Goal: Task Accomplishment & Management: Complete application form

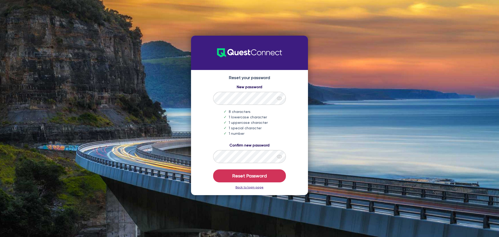
click at [280, 99] on icon "eye" at bounding box center [279, 98] width 5 height 5
click at [280, 156] on icon "eye" at bounding box center [279, 156] width 5 height 4
click at [256, 177] on button "Reset Password" at bounding box center [249, 175] width 73 height 13
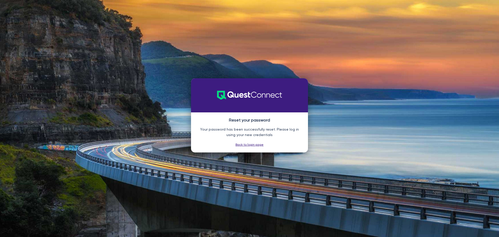
click at [376, 66] on div "Reset your password Your password has been successfully reset. Please log in us…" at bounding box center [249, 118] width 499 height 237
click at [251, 144] on link "Back to login page" at bounding box center [249, 145] width 28 height 4
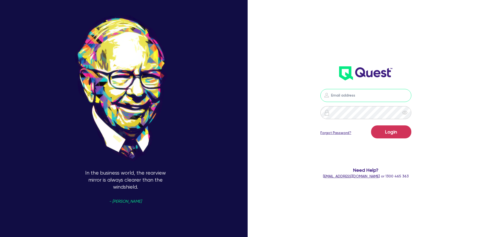
type input "[PERSON_NAME][EMAIL_ADDRESS][DOMAIN_NAME]"
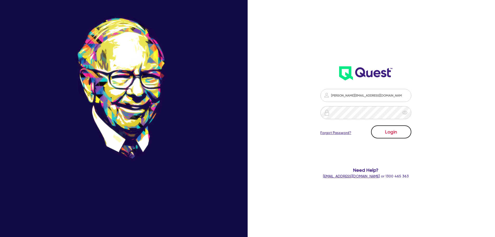
click at [387, 133] on button "Login" at bounding box center [391, 131] width 40 height 13
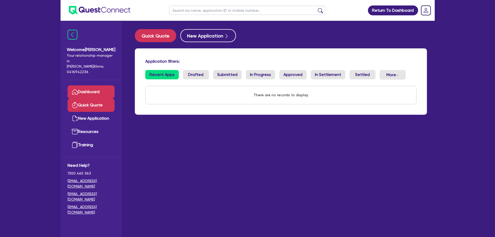
click at [93, 98] on link "Quick Quote" at bounding box center [91, 104] width 47 height 13
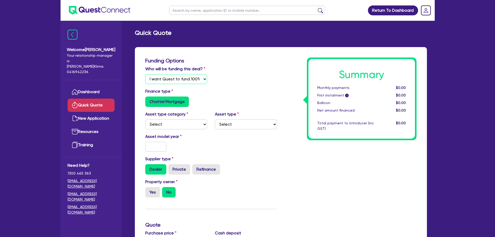
click at [181, 79] on select "Select I will fund 100% I will co-fund with Quest I want Quest to fund 100% Oth…" at bounding box center [176, 79] width 62 height 10
select select "Quest Finance - Platform CoFunding"
click at [145, 74] on select "Select I will fund 100% I will co-fund with Quest I want Quest to fund 100% Oth…" at bounding box center [176, 79] width 62 height 10
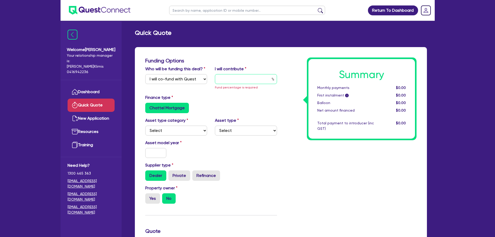
click at [234, 78] on input "text" at bounding box center [246, 79] width 62 height 10
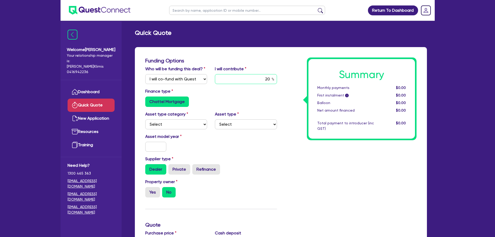
type input "20"
click at [165, 123] on select "Select Cars and light trucks Primary assets Secondary assets Tertiary assets" at bounding box center [176, 124] width 62 height 10
select select "CARS_AND_LIGHT_TRUCKS"
click at [145, 119] on select "Select Cars and light trucks Primary assets Secondary assets Tertiary assets" at bounding box center [176, 124] width 62 height 10
click at [175, 126] on select "Select Cars and light trucks Primary assets Secondary assets Tertiary assets" at bounding box center [176, 124] width 62 height 10
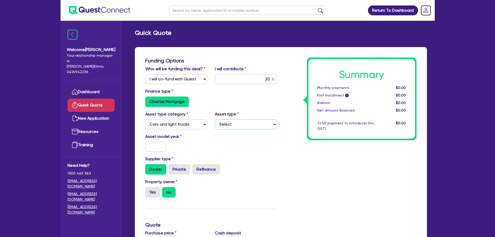
click at [239, 125] on select "Select Passenger vehicles Vans and utes Light trucks up to 4.5 tonne" at bounding box center [246, 124] width 62 height 10
select select "VANS_AND_UTES"
click at [215, 119] on select "Select Passenger vehicles Vans and utes Light trucks up to 4.5 tonne" at bounding box center [246, 124] width 62 height 10
click at [152, 148] on input "text" at bounding box center [155, 147] width 21 height 10
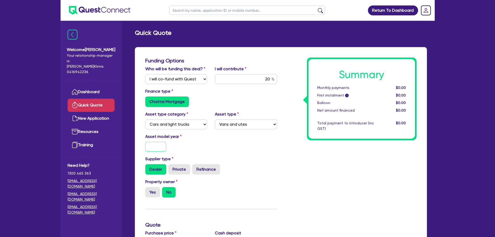
click at [154, 147] on input "text" at bounding box center [155, 147] width 21 height 10
type input "2019"
click at [176, 172] on label "Private" at bounding box center [179, 169] width 22 height 10
click at [172, 167] on input "Private" at bounding box center [169, 165] width 3 height 3
radio input "true"
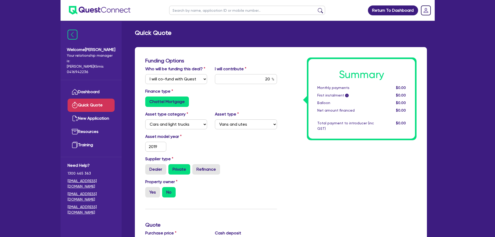
click at [213, 192] on div "Property owner Yes No" at bounding box center [210, 189] width 139 height 23
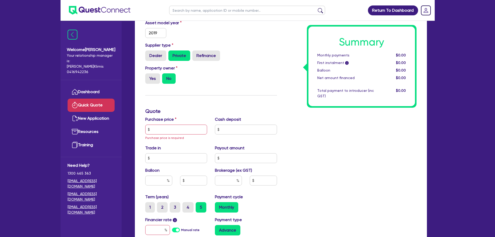
scroll to position [130, 0]
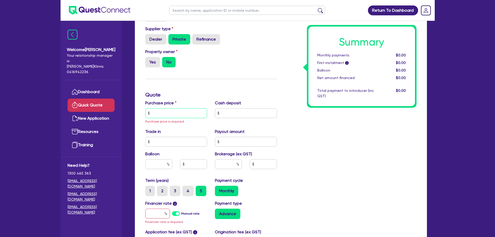
click at [165, 114] on input "text" at bounding box center [176, 113] width 62 height 10
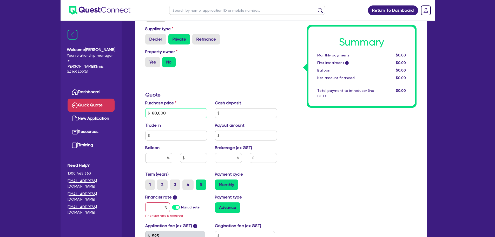
type input "80,000"
type input "20,000"
type input "0"
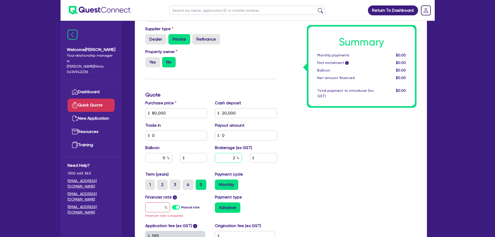
type input "2"
drag, startPoint x: 241, startPoint y: 112, endPoint x: 188, endPoint y: 111, distance: 53.5
click at [188, 112] on div "Purchase price 80,000 Cash deposit 20,000 Trade in 0 Payout amount 0 Balloon 0 …" at bounding box center [210, 135] width 139 height 71
type input "16,000"
click at [315, 133] on div "Summary Monthly payments $0.00 First instalment i $0.00 Balloon $0.00 Net amoun…" at bounding box center [350, 98] width 139 height 340
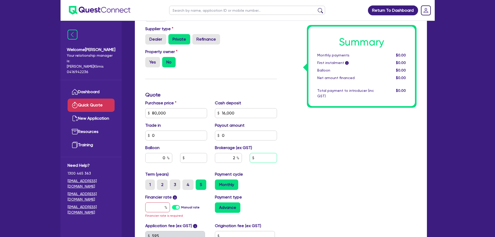
click at [258, 157] on input "text" at bounding box center [263, 158] width 27 height 10
type input "1,500"
drag, startPoint x: 227, startPoint y: 159, endPoint x: 239, endPoint y: 159, distance: 12.5
click at [239, 159] on div "2" at bounding box center [228, 158] width 27 height 10
type input "0"
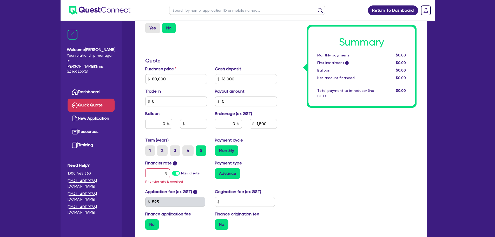
scroll to position [216, 0]
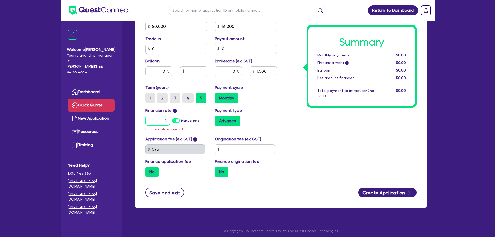
click at [159, 120] on input "text" at bounding box center [157, 121] width 25 height 10
click at [181, 120] on label "Manual rate" at bounding box center [190, 120] width 18 height 5
click at [0, 0] on input "Manual rate" at bounding box center [0, 0] width 0 height 0
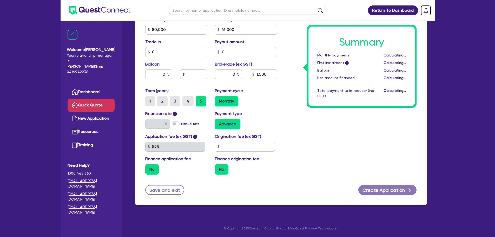
scroll to position [213, 0]
type input "17.95"
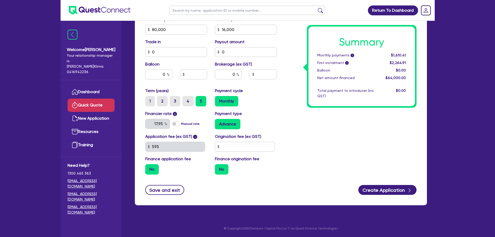
click at [279, 119] on div "Payment type Advance" at bounding box center [246, 119] width 70 height 19
click at [226, 145] on input "text" at bounding box center [245, 147] width 60 height 10
click at [234, 146] on input "text" at bounding box center [245, 147] width 60 height 10
type input "1,200"
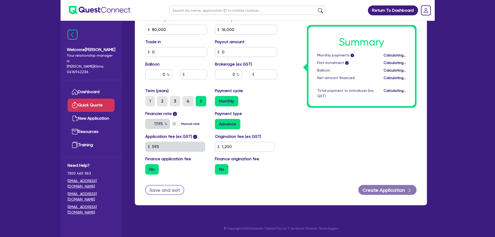
click at [220, 170] on label "No" at bounding box center [222, 169] width 14 height 10
click at [218, 167] on input "No" at bounding box center [216, 165] width 3 height 3
click at [227, 158] on label "Finance origination fee" at bounding box center [237, 159] width 44 height 6
click at [223, 170] on label "No" at bounding box center [222, 169] width 14 height 10
click at [218, 167] on input "No" at bounding box center [216, 165] width 3 height 3
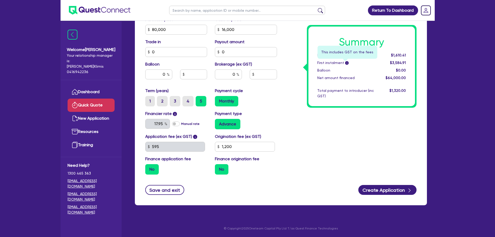
click at [346, 63] on span "i" at bounding box center [347, 63] width 4 height 4
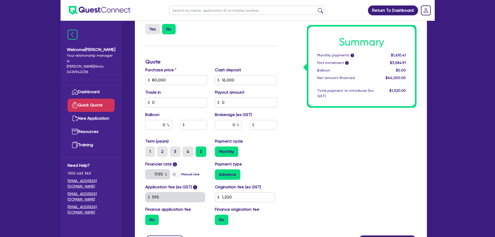
scroll to position [173, 0]
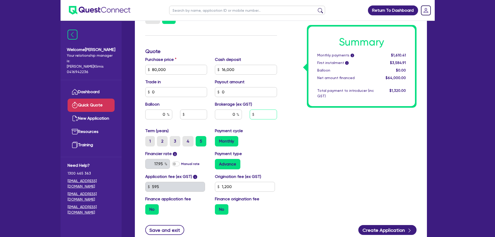
click at [262, 114] on input "text" at bounding box center [263, 114] width 27 height 10
type input "1,500"
type input "2.34"
type input "1,500"
click at [315, 133] on div "Summary Monthly payments i $1,610.41 First instalment i $3,584.91 Balloon $0.00…" at bounding box center [350, 51] width 139 height 334
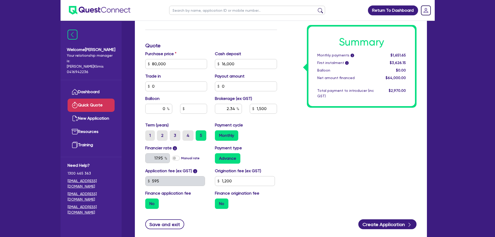
scroll to position [213, 0]
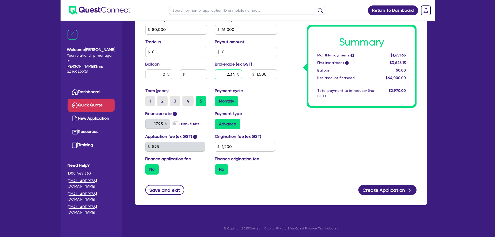
drag, startPoint x: 222, startPoint y: 73, endPoint x: 272, endPoint y: 78, distance: 50.7
click at [272, 78] on div "2.34 1,500" at bounding box center [246, 76] width 70 height 14
type input "2"
type input "1,500"
type input "2"
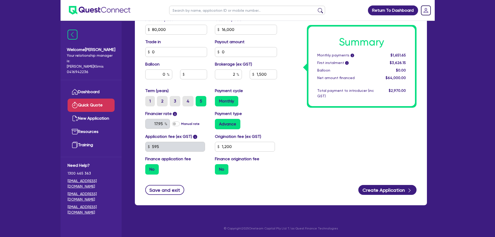
type input "1,280"
click at [280, 120] on div "Payment type Advance" at bounding box center [246, 119] width 70 height 19
click at [230, 124] on label "Advance" at bounding box center [227, 124] width 25 height 10
click at [218, 122] on input "Advance" at bounding box center [216, 120] width 3 height 3
click at [230, 124] on label "Advance" at bounding box center [227, 124] width 25 height 10
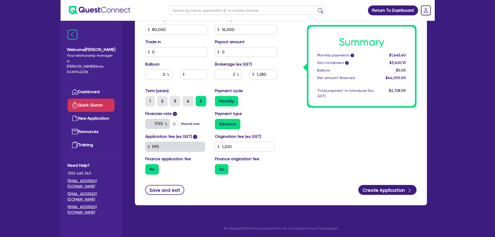
click at [218, 122] on input "Advance" at bounding box center [216, 120] width 3 height 3
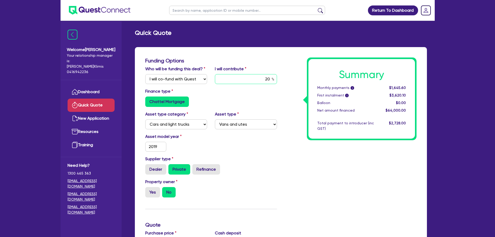
drag, startPoint x: 258, startPoint y: 81, endPoint x: 294, endPoint y: 80, distance: 36.1
click at [294, 80] on div "Funding Options Who will be funding this deal? Select I will fund 100% I will c…" at bounding box center [280, 224] width 279 height 334
type input "0"
type input "1,280"
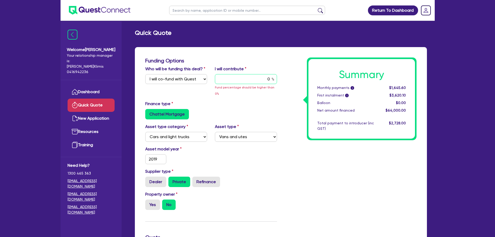
type input "0"
click at [237, 109] on div "Chattel Mortgage" at bounding box center [211, 114] width 132 height 10
click at [244, 81] on input "0" at bounding box center [246, 79] width 62 height 10
click at [208, 100] on div "Finance type Chattel Mortgage" at bounding box center [210, 109] width 139 height 19
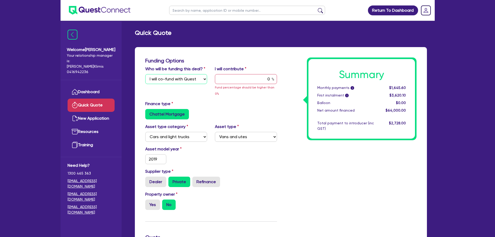
click at [191, 82] on select "Select I will fund 100% I will co-fund with Quest I want Quest to fund 100% Oth…" at bounding box center [176, 79] width 62 height 10
click at [223, 102] on div "Finance type Chattel Mortgage" at bounding box center [210, 109] width 139 height 19
click at [192, 79] on select "Select I will fund 100% I will co-fund with Quest I want Quest to fund 100% Oth…" at bounding box center [176, 79] width 62 height 10
select select
click at [145, 74] on select "Select I will fund 100% I will co-fund with Quest I want Quest to fund 100% Oth…" at bounding box center [176, 79] width 62 height 10
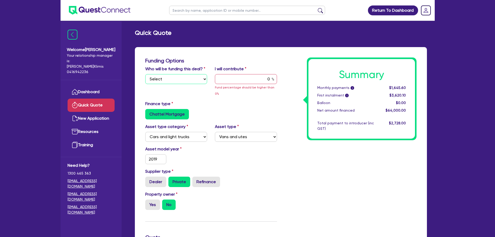
type input "1,280"
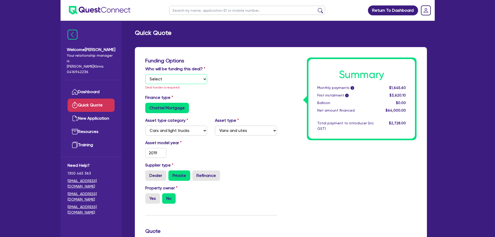
click at [177, 80] on select "Select I will fund 100% I will co-fund with Quest I want Quest to fund 100% Oth…" at bounding box center [176, 79] width 62 height 10
select select "Quest Finance - Own Book"
click at [145, 74] on select "Select I will fund 100% I will co-fund with Quest I want Quest to fund 100% Oth…" at bounding box center [176, 79] width 62 height 10
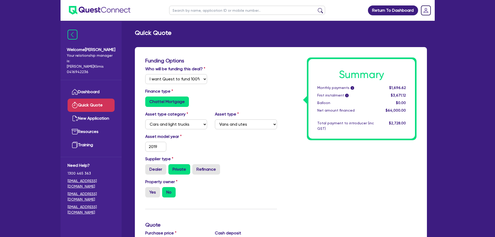
click at [228, 89] on div "Finance type Chattel Mortgage" at bounding box center [210, 97] width 139 height 19
click at [244, 143] on div "Asset model year [DATE]" at bounding box center [210, 144] width 139 height 22
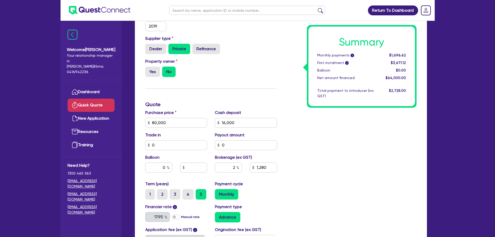
scroll to position [173, 0]
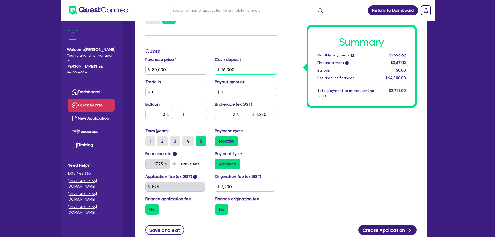
click at [252, 70] on input "16,000" at bounding box center [246, 70] width 62 height 10
click at [177, 92] on input "0" at bounding box center [176, 92] width 62 height 10
click at [247, 93] on input "0" at bounding box center [246, 92] width 62 height 10
click at [151, 116] on input "0" at bounding box center [158, 114] width 27 height 10
click at [222, 113] on input "2" at bounding box center [228, 114] width 27 height 10
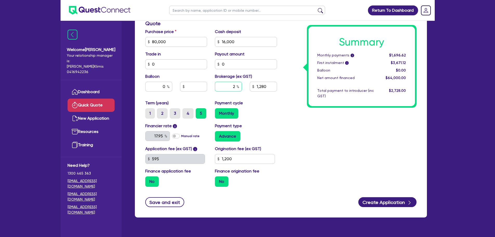
scroll to position [213, 0]
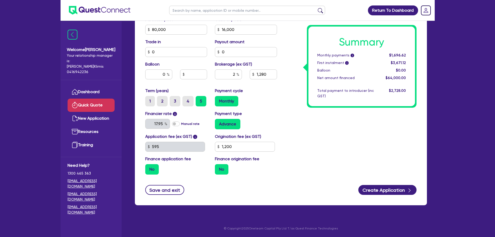
click at [225, 101] on label "Monthly" at bounding box center [226, 101] width 23 height 10
click at [218, 99] on input "Monthly" at bounding box center [216, 97] width 3 height 3
click at [291, 138] on div "Summary Monthly payments i $1,696.62 First instalment i $3,671.12 Balloon $0.00…" at bounding box center [350, 11] width 139 height 334
click at [181, 124] on label "Manual rate" at bounding box center [190, 123] width 18 height 5
click at [0, 0] on input "Manual rate" at bounding box center [0, 0] width 0 height 0
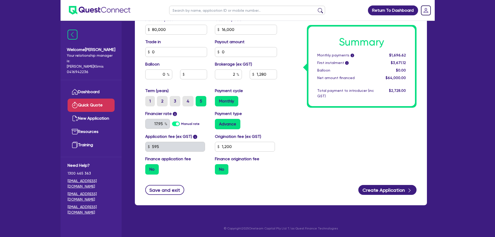
type input "1,280"
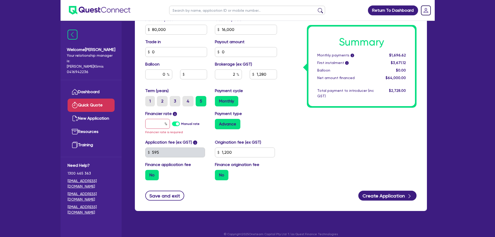
click at [181, 124] on label "Manual rate" at bounding box center [190, 123] width 18 height 5
click at [0, 0] on input "Manual rate" at bounding box center [0, 0] width 0 height 0
type input "1,280"
type input "17.95"
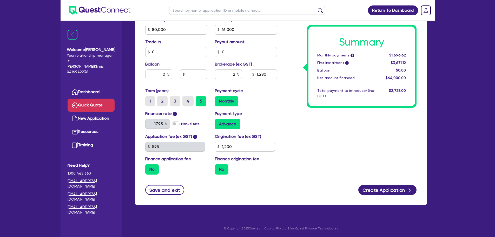
click at [298, 131] on div "Summary Monthly payments i $1,696.62 First instalment i $3,671.12 Balloon $0.00…" at bounding box center [350, 11] width 139 height 334
click at [246, 146] on input "1,200" at bounding box center [245, 147] width 60 height 10
click at [166, 169] on div "No" at bounding box center [176, 169] width 62 height 10
click at [235, 168] on div "No" at bounding box center [246, 169] width 62 height 10
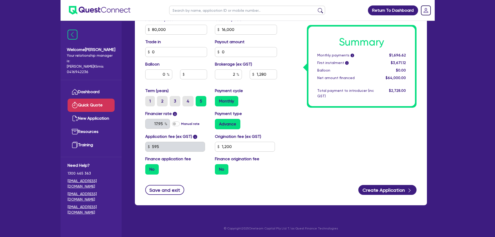
click at [174, 168] on div "No" at bounding box center [176, 169] width 62 height 10
click at [173, 167] on div "No" at bounding box center [176, 169] width 62 height 10
click at [333, 131] on div "Summary Monthly payments i $1,696.62 First instalment i $3,671.12 Balloon $0.00…" at bounding box center [350, 11] width 139 height 334
click at [349, 152] on div "Summary Monthly payments i $1,696.62 First instalment i $3,671.12 Balloon $0.00…" at bounding box center [350, 11] width 139 height 334
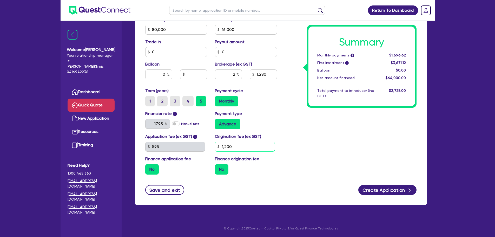
click at [199, 145] on div "Application fee (ex GST) i 595 Origination fee (ex GST) 1,200 Finance applicati…" at bounding box center [210, 155] width 139 height 45
type input "1,280"
type input "0"
click at [261, 73] on input "1,280" at bounding box center [263, 74] width 27 height 10
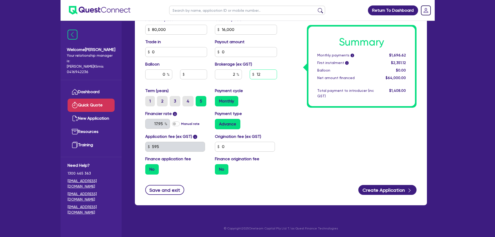
type input "1"
type input "2,500"
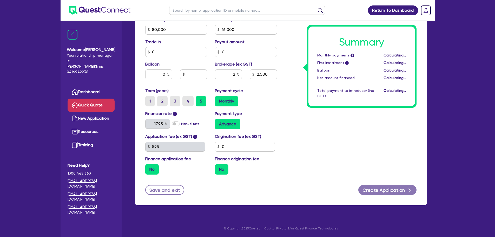
click at [297, 99] on div "Summary Monthly payments i Calculating... First instalment i Calculating... Bal…" at bounding box center [350, 11] width 139 height 334
type input "3.90"
type input "2,500"
click at [351, 146] on div "Summary Monthly payments i $1,730.16 First instalment i $2,384.66 Balloon $0.00…" at bounding box center [350, 11] width 139 height 334
click at [331, 135] on div "Summary Monthly payments i $1,730.16 First instalment i $2,384.66 Balloon $0.00…" at bounding box center [350, 11] width 139 height 334
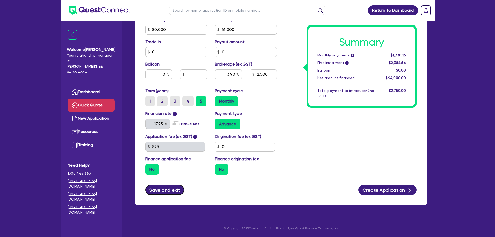
click at [162, 191] on button "Save and exit" at bounding box center [164, 190] width 39 height 10
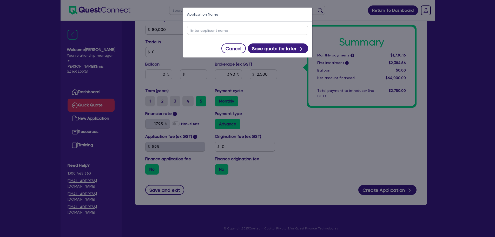
click at [214, 31] on input "text" at bounding box center [247, 30] width 121 height 9
click at [206, 29] on input "text" at bounding box center [247, 30] width 121 height 9
click at [219, 31] on input "[PERSON_NAME]" at bounding box center [247, 30] width 121 height 9
type input "[PERSON_NAME]"
click at [279, 50] on button "Save quote for later" at bounding box center [278, 48] width 60 height 10
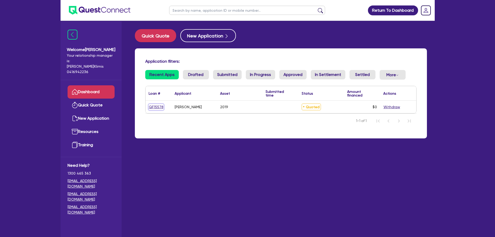
click at [157, 106] on link "QF15578" at bounding box center [156, 107] width 15 height 6
select select "CARS_AND_LIGHT_TRUCKS"
select select "VANS_AND_UTES"
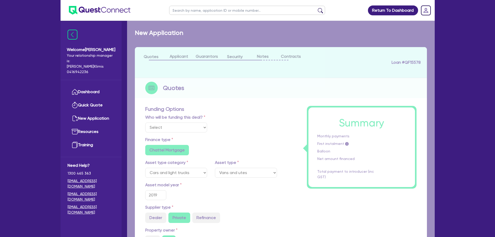
select select "Quest Finance - Own Book"
type input "80,000"
type input "16,000"
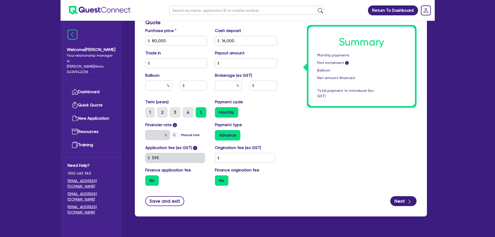
scroll to position [262, 0]
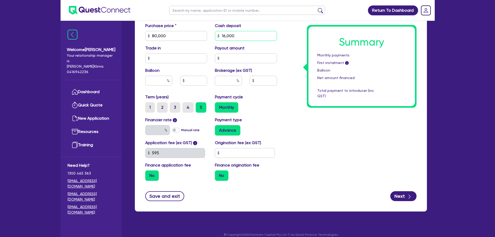
drag, startPoint x: 258, startPoint y: 28, endPoint x: 167, endPoint y: 24, distance: 91.0
click at [167, 24] on div "Purchase price 80,000 Cash deposit 16,000 Trade in Payout amount Balloon Broker…" at bounding box center [210, 58] width 139 height 71
type input "80,000"
type input "2"
type input "80,000"
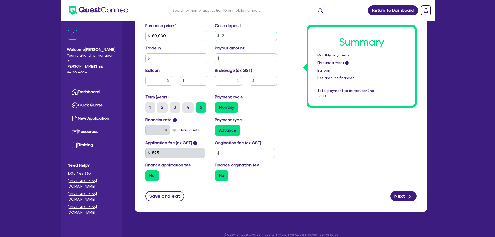
type input "20"
type input "80,000"
type input "200"
type input "80,000"
type input "2,000"
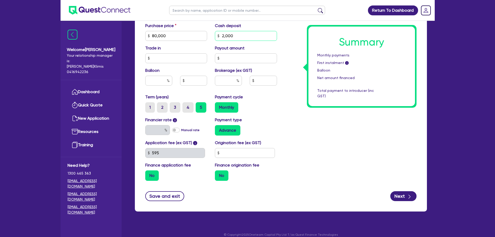
type input "80,000"
type input "20,000"
type input "80,000"
type input "17.95"
click at [375, 131] on div "Summary Monthly payments First instalment i Balloon Net amount financed Total p…" at bounding box center [350, 17] width 139 height 334
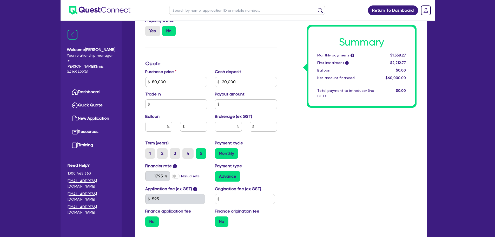
scroll to position [216, 0]
drag, startPoint x: 233, startPoint y: 75, endPoint x: 196, endPoint y: 72, distance: 36.5
click at [197, 72] on div "Purchase price 80,000 Cash deposit 20,000 Trade in Payout amount Balloon Broker…" at bounding box center [210, 103] width 139 height 71
click at [248, 51] on div "Funding Options Who will be funding this deal? Select I will fund 100% I will c…" at bounding box center [210, 63] width 139 height 334
click at [318, 171] on div "Summary Monthly payments i $1,558.27 First instalment i $2,212.77 Balloon $0.00…" at bounding box center [350, 63] width 139 height 334
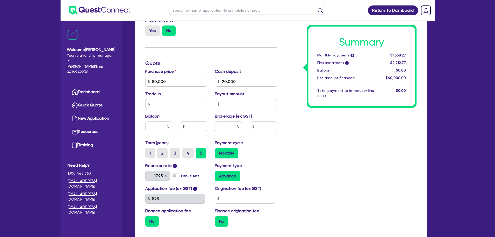
scroll to position [262, 0]
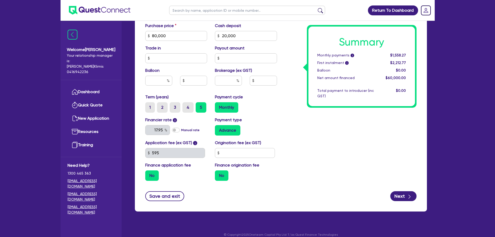
click at [323, 168] on div "Summary Monthly payments i $1,558.27 First instalment i $2,212.77 Balloon $0.00…" at bounding box center [350, 17] width 139 height 334
click at [340, 136] on div "Summary Monthly payments i $1,558.27 First instalment i $2,212.77 Balloon $0.00…" at bounding box center [350, 17] width 139 height 334
click at [260, 76] on input "text" at bounding box center [263, 81] width 27 height 10
type input "80,000"
type input "2"
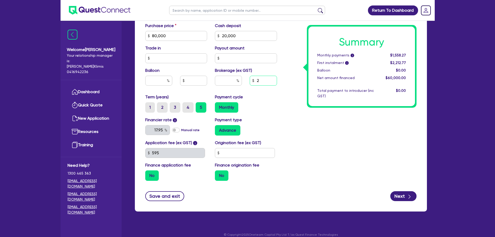
type input "80,000"
type input "20"
type input "80,000"
type input "200"
type input "80,000"
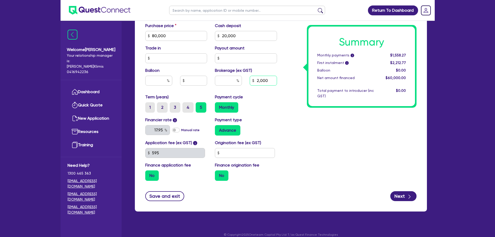
type input "2,000"
click at [272, 104] on div "Monthly" at bounding box center [246, 107] width 62 height 10
type input "80,000"
type input "3.33"
type input "2,000"
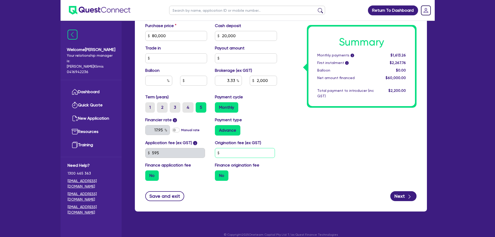
click at [249, 148] on input "text" at bounding box center [245, 153] width 60 height 10
type input "80,000"
type input "3.33"
type input "2,000"
type input "0"
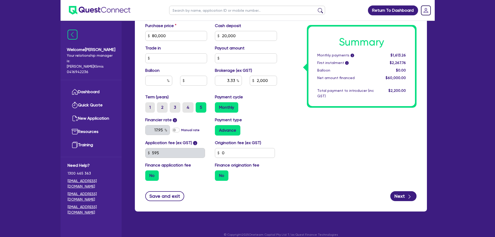
type input "80,000"
type input "3.33"
type input "2,000"
type input "80,000"
type input "3.33"
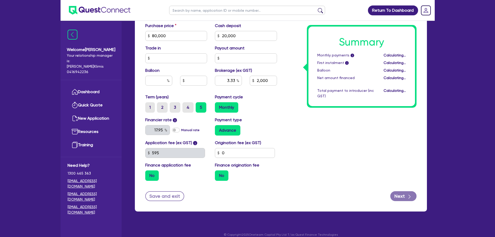
type input "2,000"
click at [303, 133] on div "Summary Monthly payments i Calculating... First instalment i Calculating... Bal…" at bounding box center [350, 17] width 139 height 334
click at [317, 55] on div "Monthly payments i" at bounding box center [345, 54] width 64 height 5
drag, startPoint x: 271, startPoint y: 75, endPoint x: 232, endPoint y: 72, distance: 39.3
click at [232, 76] on div "3.33 2,000" at bounding box center [246, 83] width 70 height 14
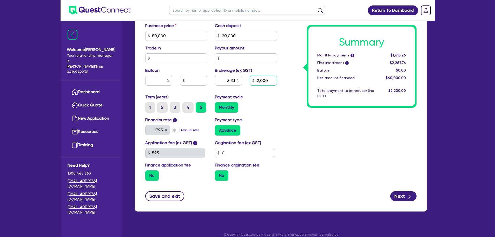
type input "80,000"
type input "3.33"
type input "2"
type input "80,000"
type input "3.33"
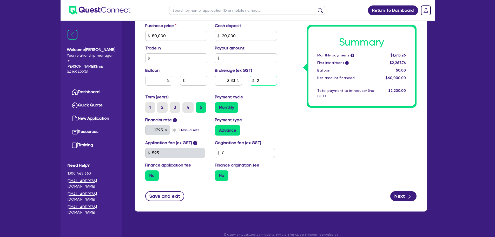
type input "25"
type input "80,000"
type input "3.33"
type input "250"
type input "80,000"
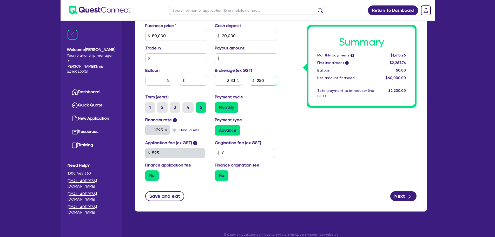
type input "3.33"
type input "2,500"
type input "80,000"
type input "3.33"
type input "80,000"
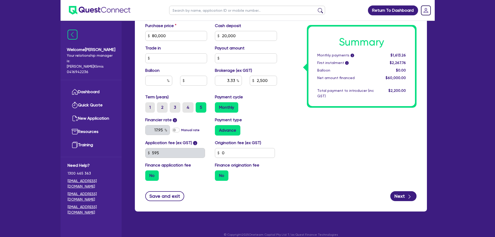
type input "4.16"
type input "2,500"
click at [266, 105] on div "Monthly" at bounding box center [246, 107] width 62 height 10
drag, startPoint x: 351, startPoint y: 147, endPoint x: 343, endPoint y: 153, distance: 9.4
click at [351, 147] on div "Summary Monthly payments i $1,627.00 First instalment i $2,281.50 Balloon $0.00…" at bounding box center [350, 17] width 139 height 334
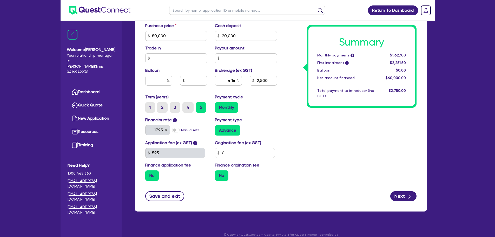
click at [377, 126] on div "Summary Monthly payments i $1,627.00 First instalment i $2,281.50 Balloon $0.00…" at bounding box center [350, 17] width 139 height 334
click at [331, 136] on div "Summary Monthly payments i $1,627.00 First instalment i $2,281.50 Balloon $0.00…" at bounding box center [350, 17] width 139 height 334
click at [176, 191] on button "Save and exit" at bounding box center [164, 196] width 39 height 10
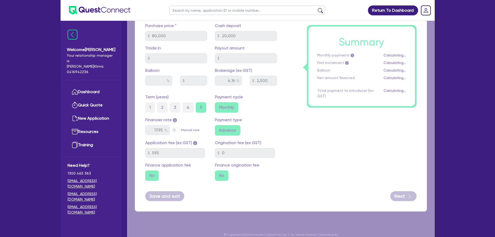
type input "80,000"
type input "4.16"
type input "2,500"
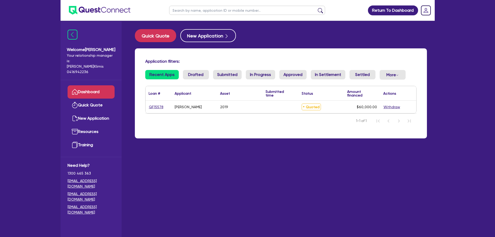
click at [277, 156] on main "Quick Quote New Application Application filters: Recent Apps Drafted Submitted …" at bounding box center [280, 133] width 307 height 224
